Goal: Transaction & Acquisition: Purchase product/service

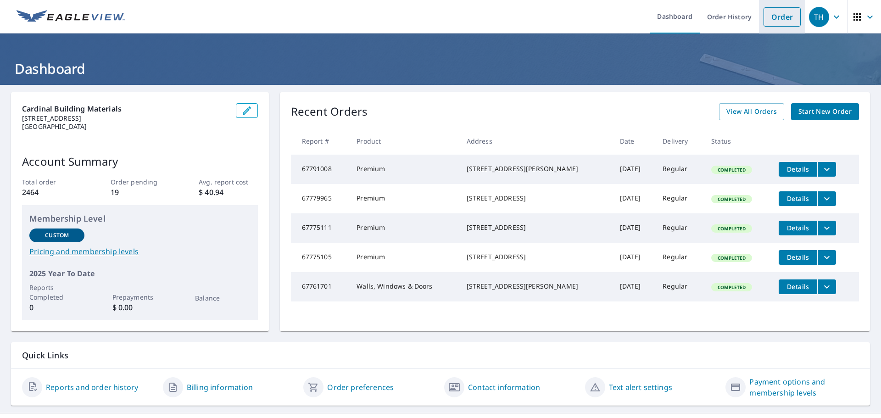
click at [774, 13] on link "Order" at bounding box center [782, 16] width 37 height 19
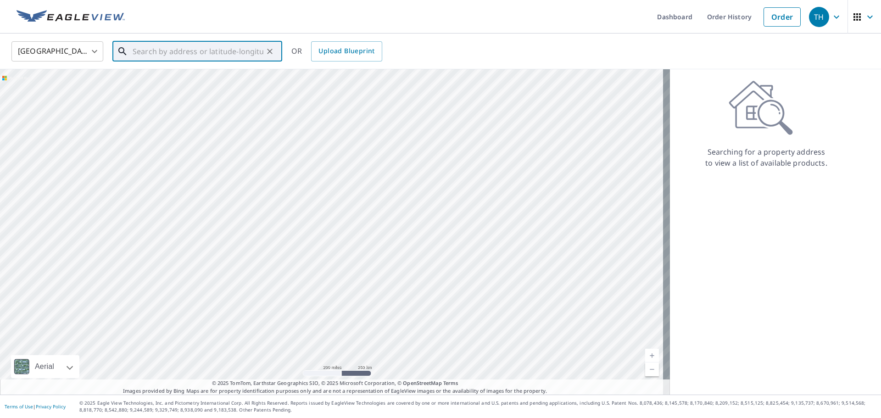
paste input "[STREET_ADDRESS]"
click at [203, 90] on p "[GEOGRAPHIC_DATA]" at bounding box center [203, 88] width 144 height 9
type input "[STREET_ADDRESS]"
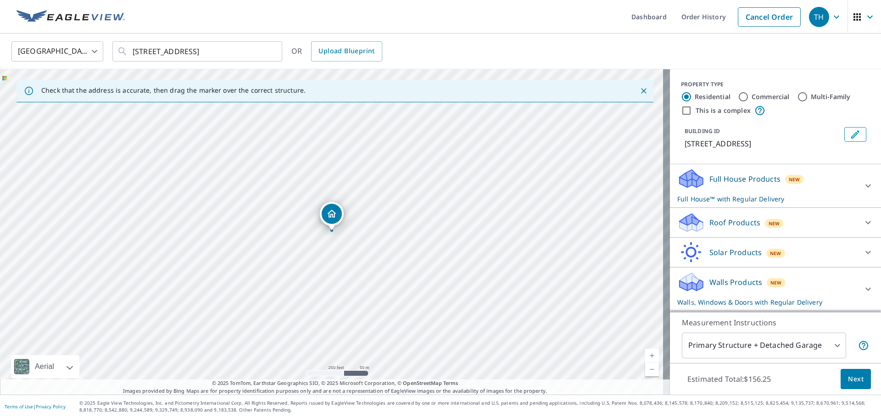
click at [744, 174] on p "Full House Products" at bounding box center [745, 179] width 71 height 11
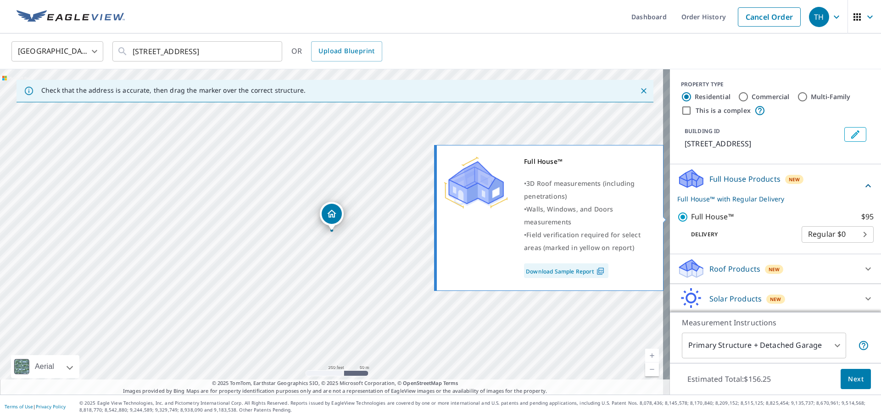
click at [680, 217] on input "Full House™ $95" at bounding box center [685, 217] width 14 height 11
checkbox input "false"
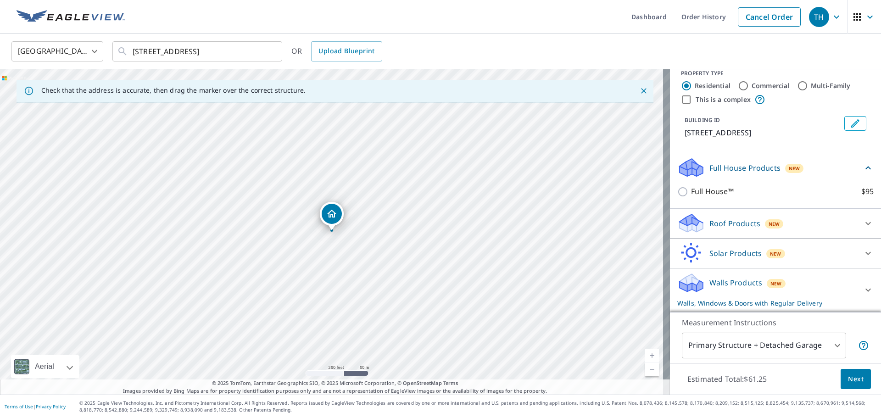
click at [720, 214] on div "Roof Products New" at bounding box center [768, 224] width 180 height 22
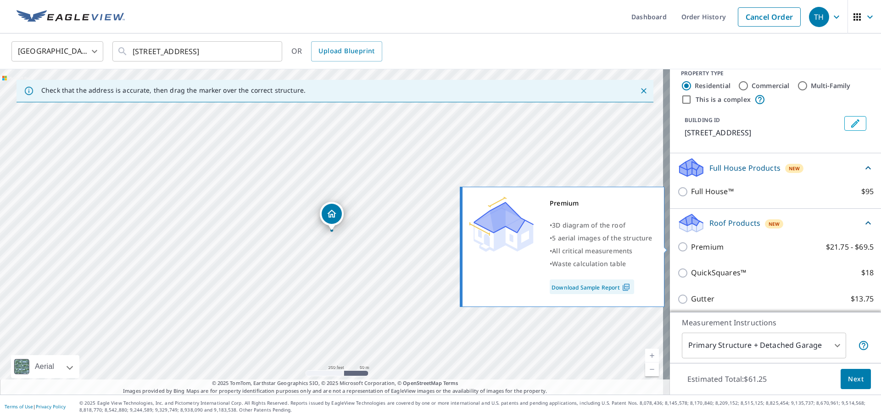
click at [678, 246] on input "Premium $21.75 - $69.5" at bounding box center [685, 246] width 14 height 11
checkbox input "true"
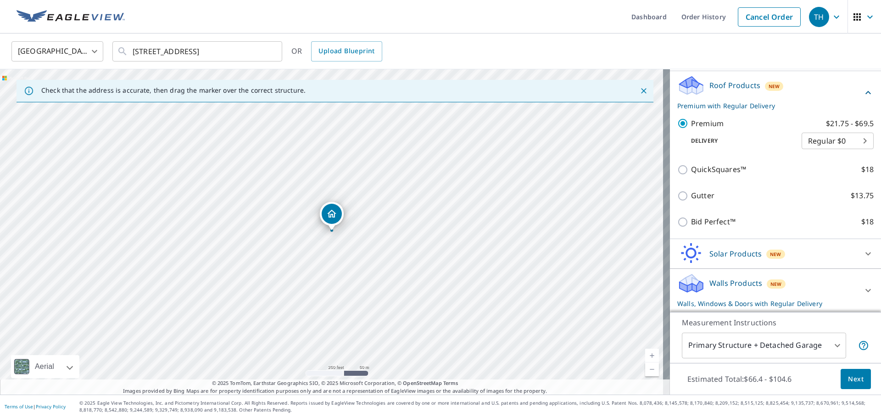
scroll to position [149, 0]
click at [700, 240] on div "Solar Products New Inform Essentials+ $63.25 Inform Advanced $79 TrueDesign for…" at bounding box center [775, 254] width 211 height 30
click at [710, 252] on p "Solar Products" at bounding box center [736, 253] width 52 height 11
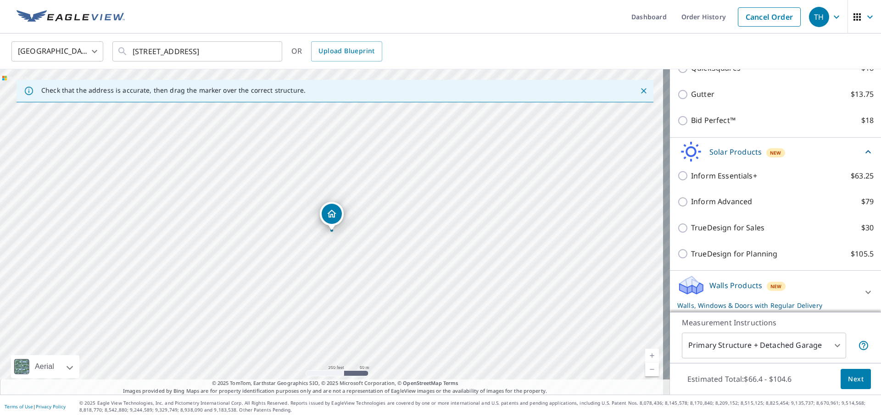
scroll to position [252, 0]
click at [713, 285] on p "Walls Products" at bounding box center [736, 283] width 53 height 11
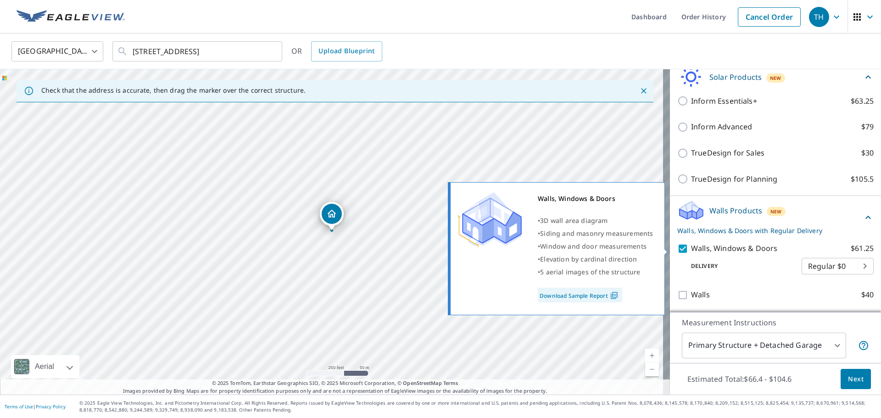
click at [678, 251] on input "Walls, Windows & Doors $61.25" at bounding box center [685, 248] width 14 height 11
checkbox input "false"
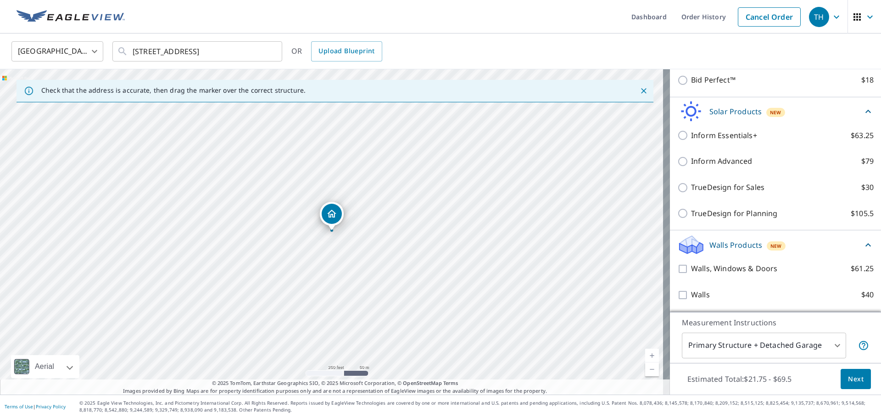
scroll to position [291, 0]
click at [852, 379] on span "Next" at bounding box center [856, 379] width 16 height 11
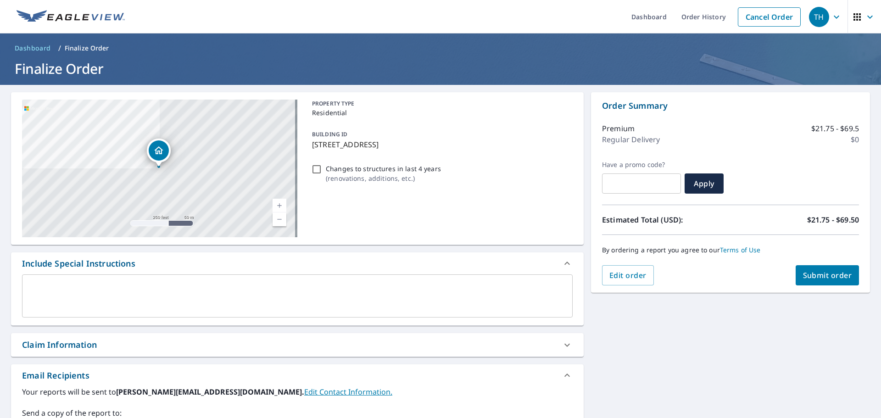
click at [809, 271] on span "Submit order" at bounding box center [827, 275] width 49 height 10
checkbox input "true"
